Goal: Find specific page/section: Find specific page/section

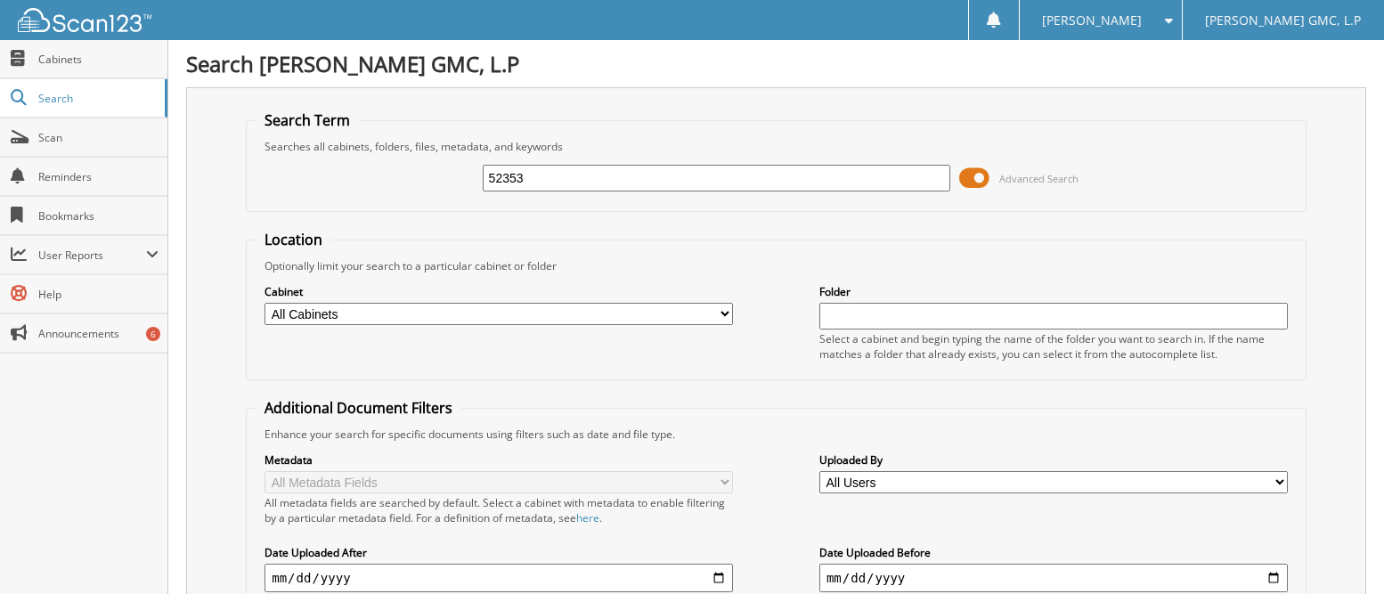
click at [532, 179] on input "52353" at bounding box center [717, 178] width 469 height 27
type input "5"
type input "51176"
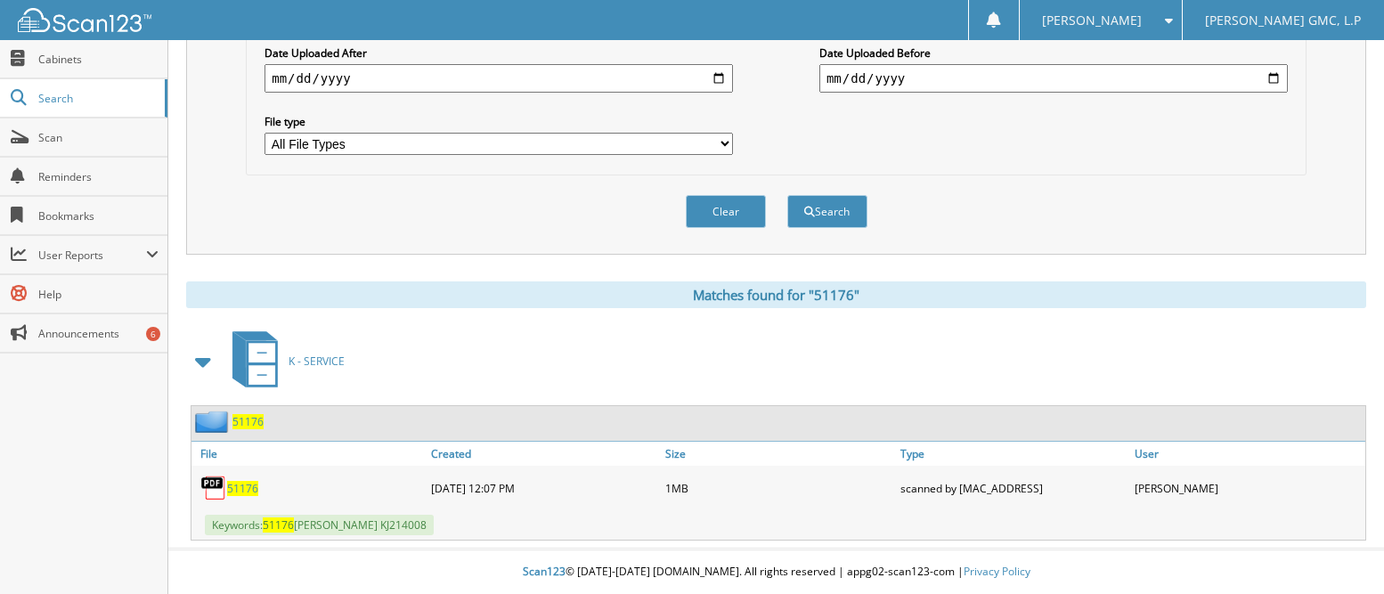
click at [239, 485] on span "51176" at bounding box center [242, 488] width 31 height 15
